Goal: Task Accomplishment & Management: Manage account settings

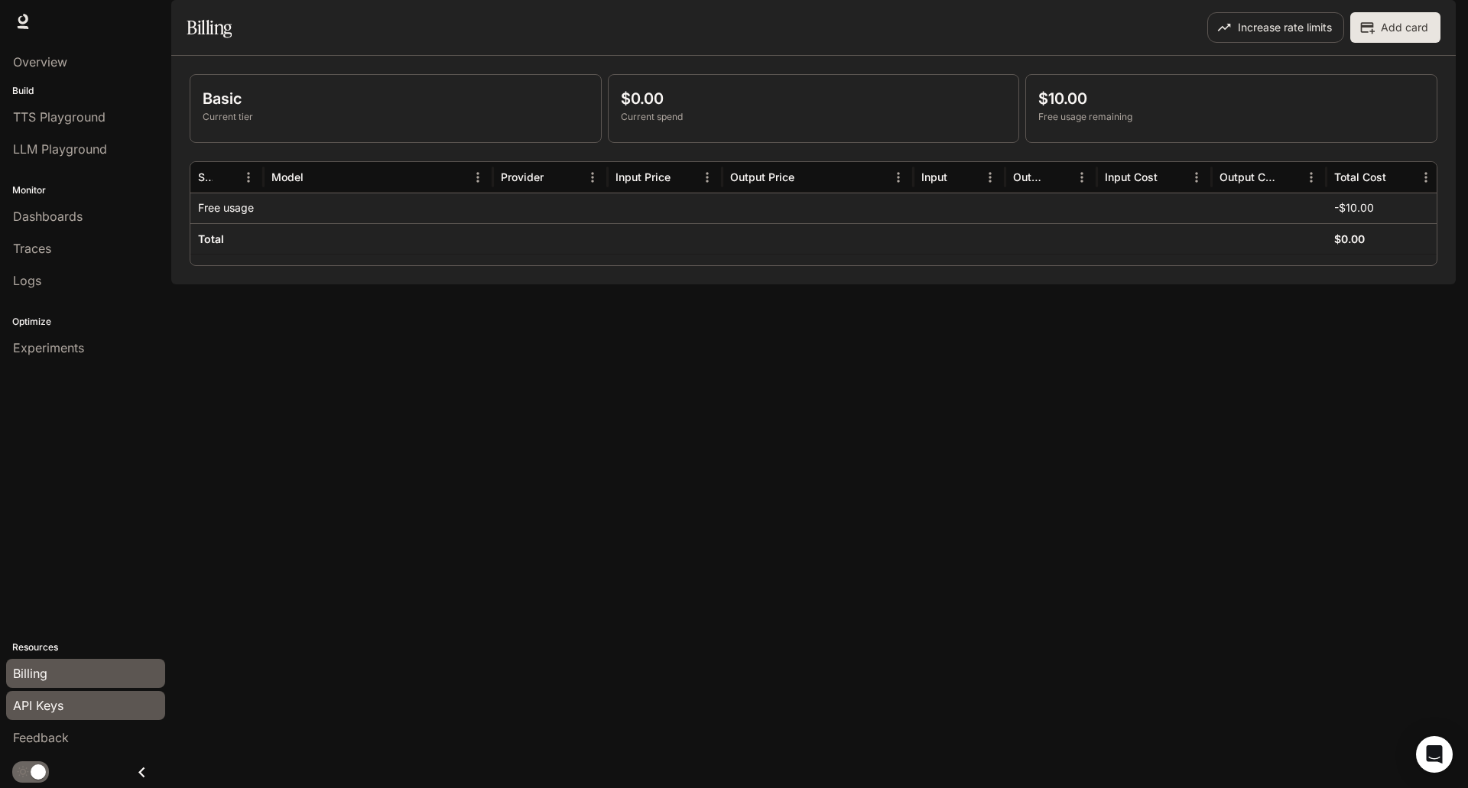
click at [59, 710] on span "API Keys" at bounding box center [38, 705] width 50 height 18
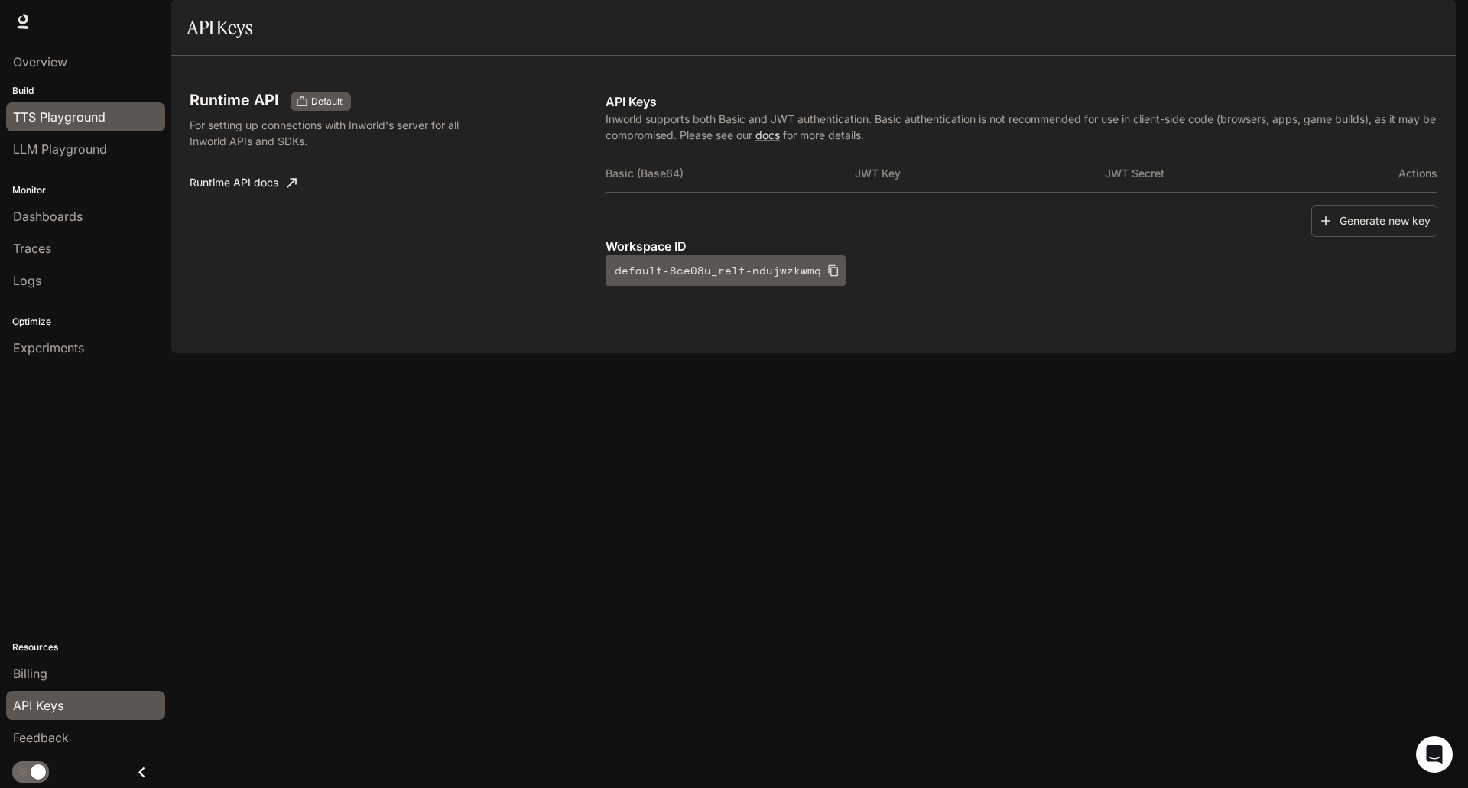
click at [104, 123] on span "TTS Playground" at bounding box center [59, 117] width 92 height 18
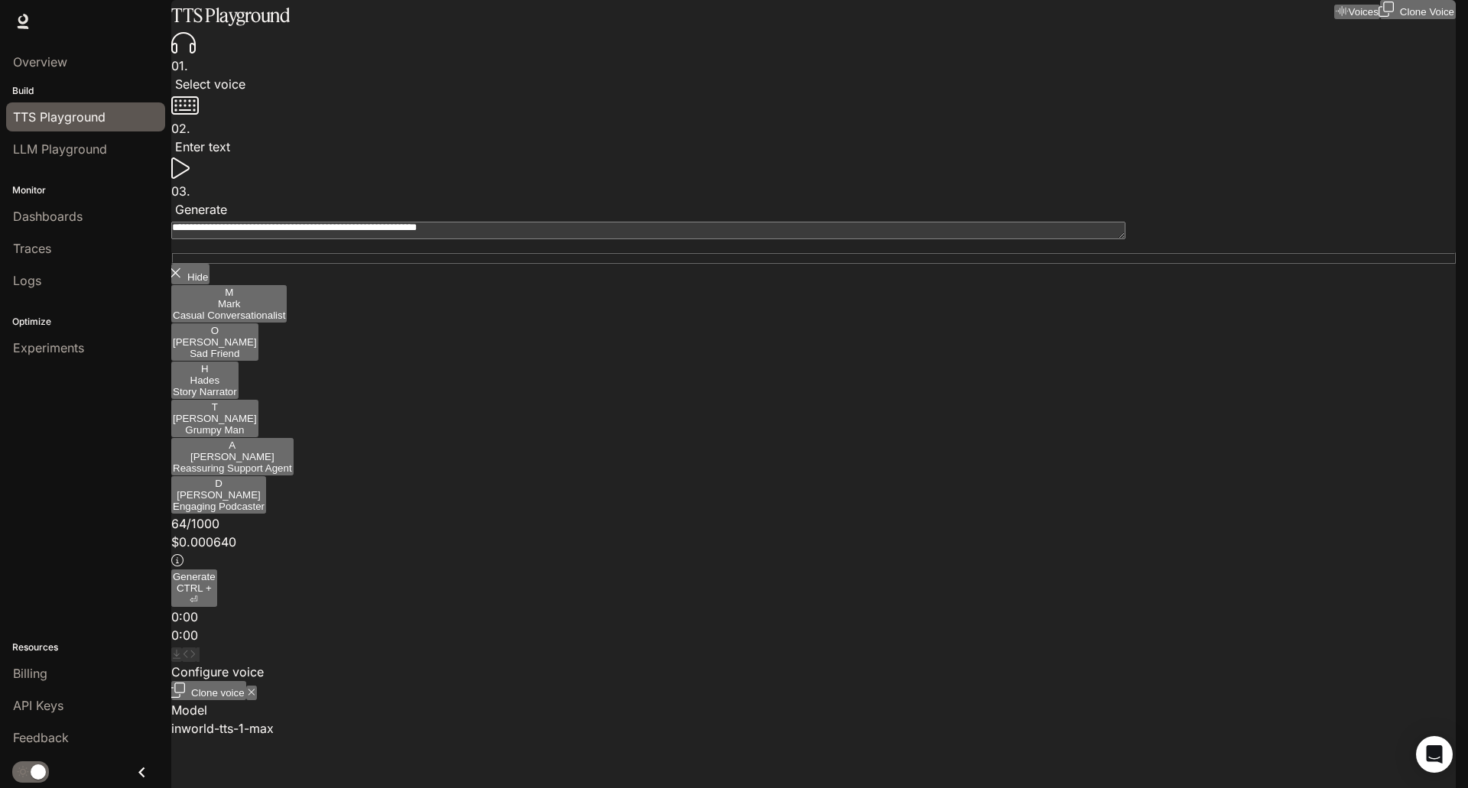
click at [1272, 151] on body "**********" at bounding box center [734, 394] width 1468 height 788
click at [1276, 787] on div at bounding box center [734, 788] width 1468 height 0
click at [59, 144] on span "LLM Playground" at bounding box center [60, 149] width 94 height 18
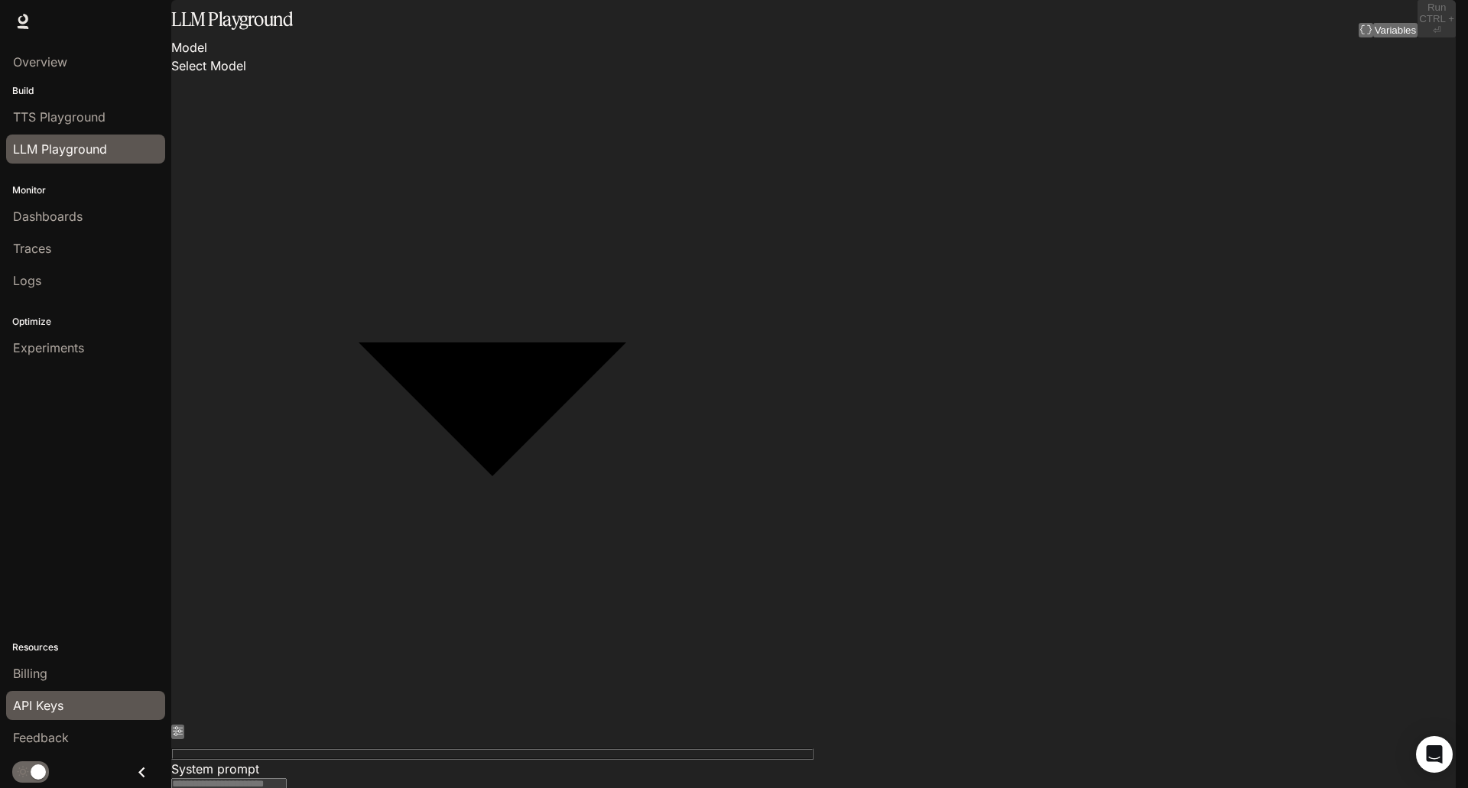
click at [70, 708] on div "API Keys" at bounding box center [85, 705] width 145 height 18
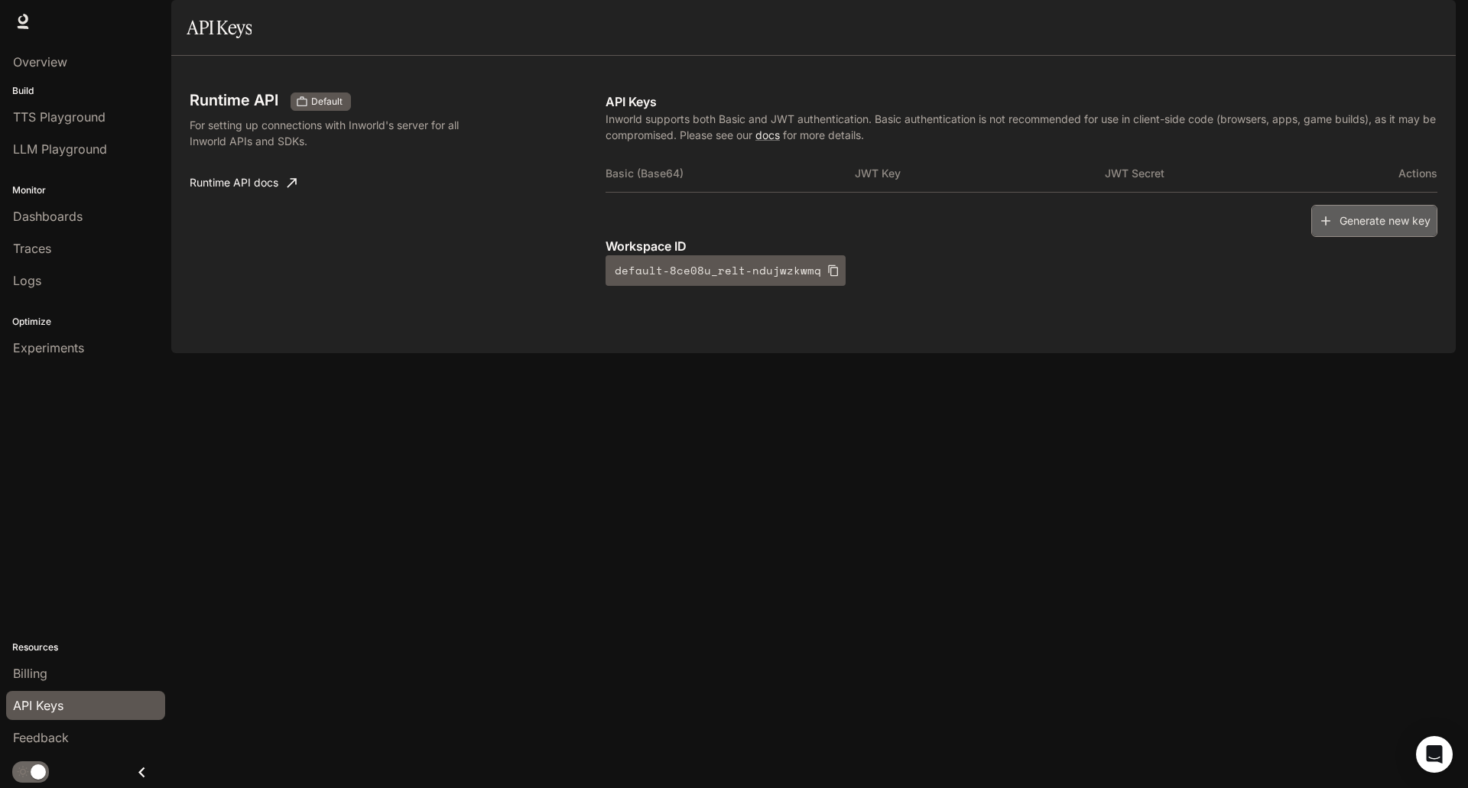
click at [1398, 238] on button "Generate new key" at bounding box center [1374, 221] width 126 height 33
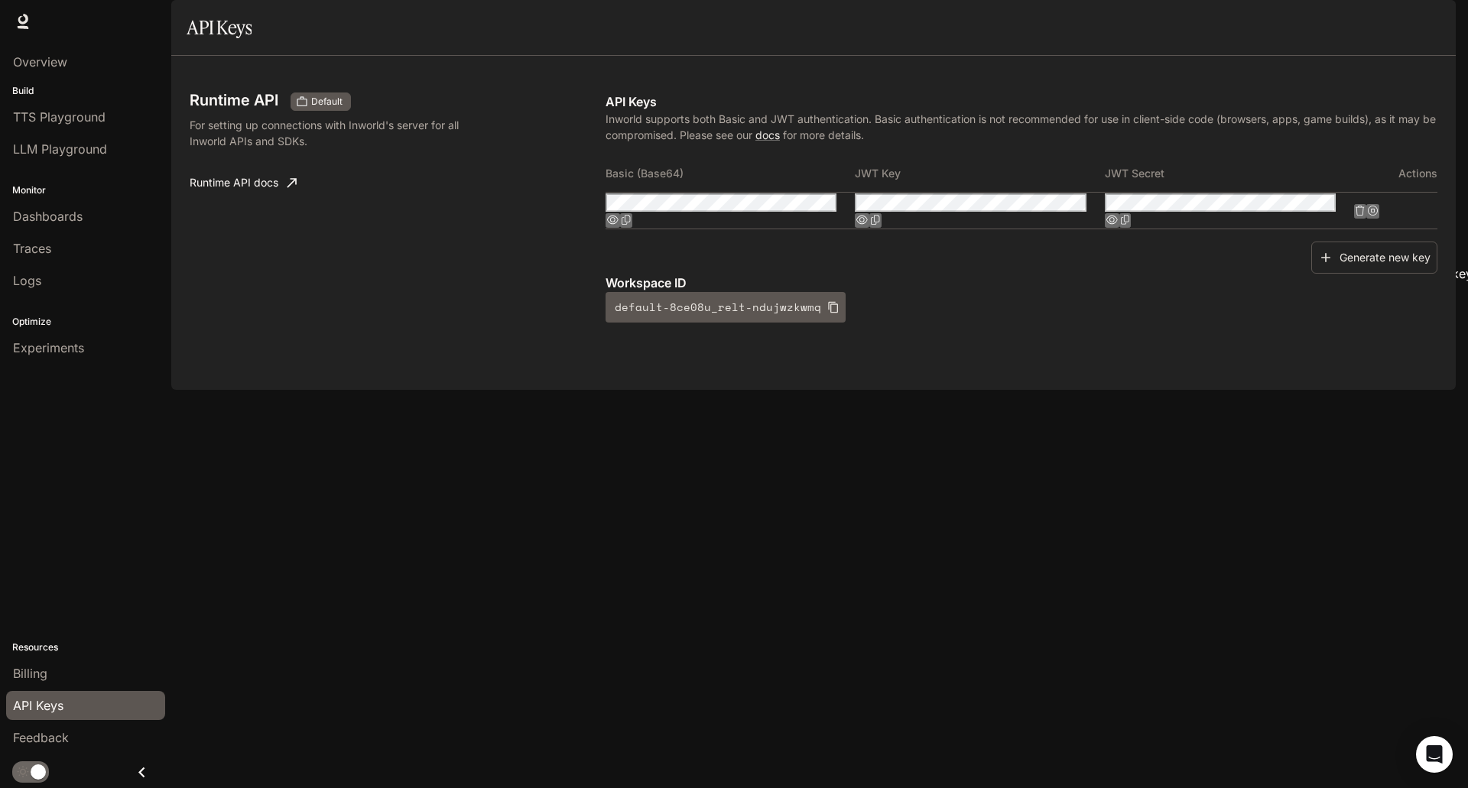
click at [1377, 216] on icon "Suspend API key" at bounding box center [1372, 211] width 10 height 10
click at [1117, 225] on icon "button" at bounding box center [1111, 220] width 11 height 10
click at [868, 225] on icon "button" at bounding box center [861, 220] width 11 height 10
click at [620, 228] on button "button" at bounding box center [612, 220] width 15 height 15
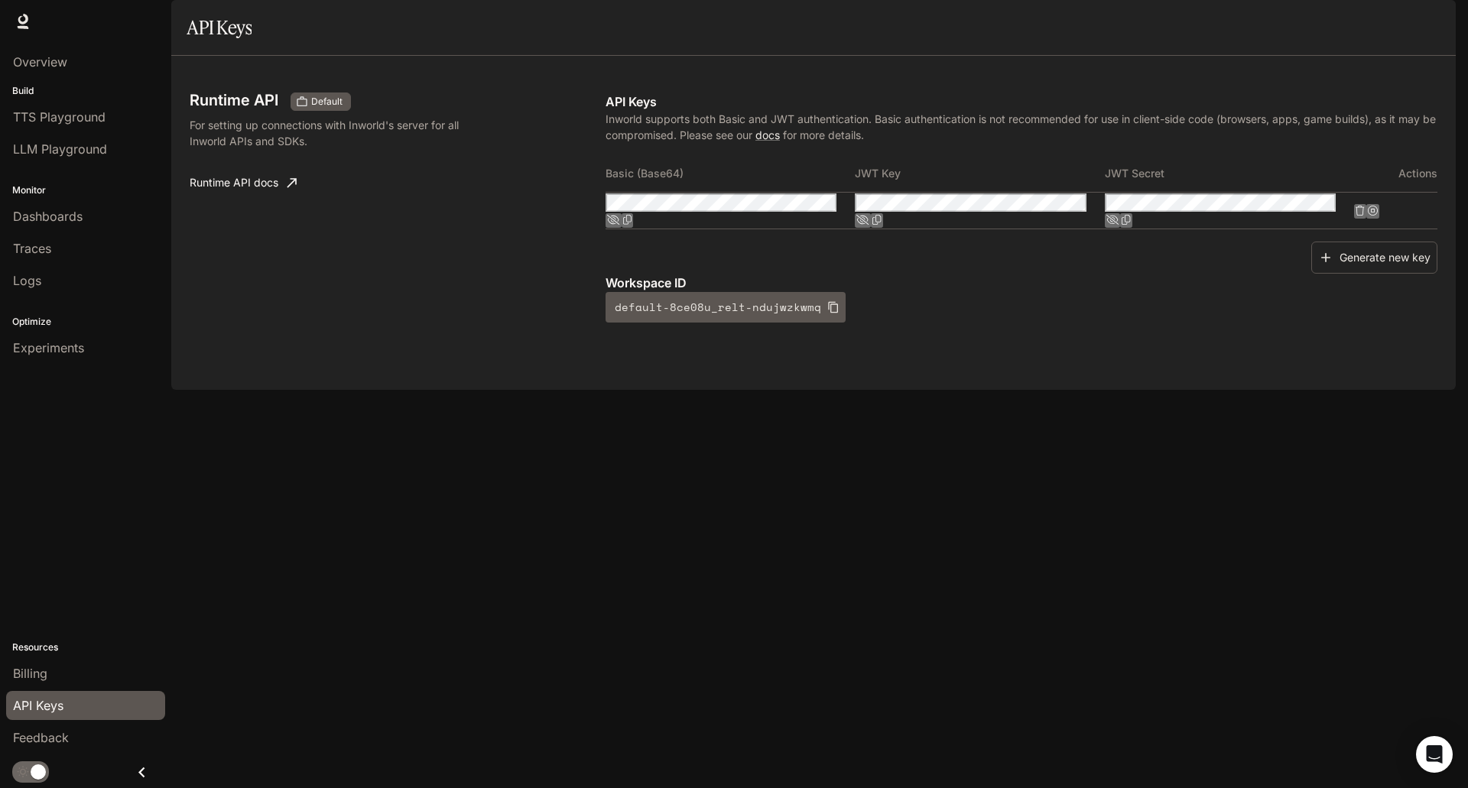
click at [1130, 225] on icon "Copy Secret" at bounding box center [1125, 220] width 9 height 10
click at [632, 225] on icon "Copy Basic (Base64)" at bounding box center [627, 220] width 9 height 10
click at [620, 225] on icon "button" at bounding box center [613, 220] width 13 height 10
click at [620, 228] on button "button" at bounding box center [612, 220] width 15 height 15
click at [634, 228] on button "Copy Basic (Base64)" at bounding box center [627, 220] width 12 height 15
